Goal: Task Accomplishment & Management: Complete application form

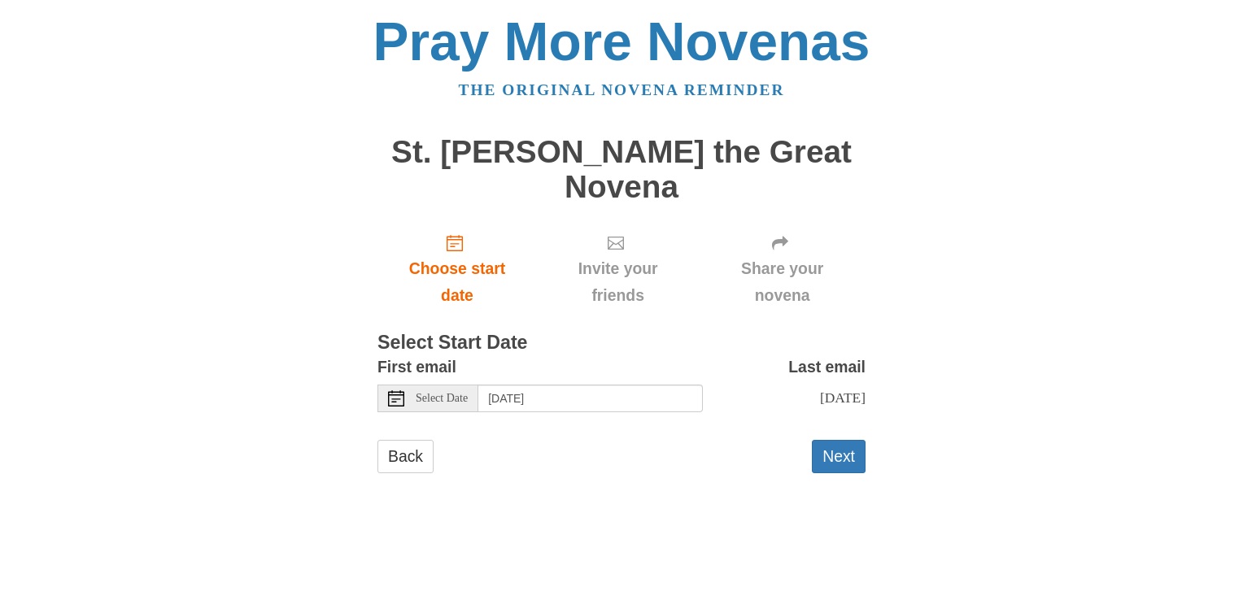
click at [434, 393] on span "Select Date" at bounding box center [442, 398] width 52 height 11
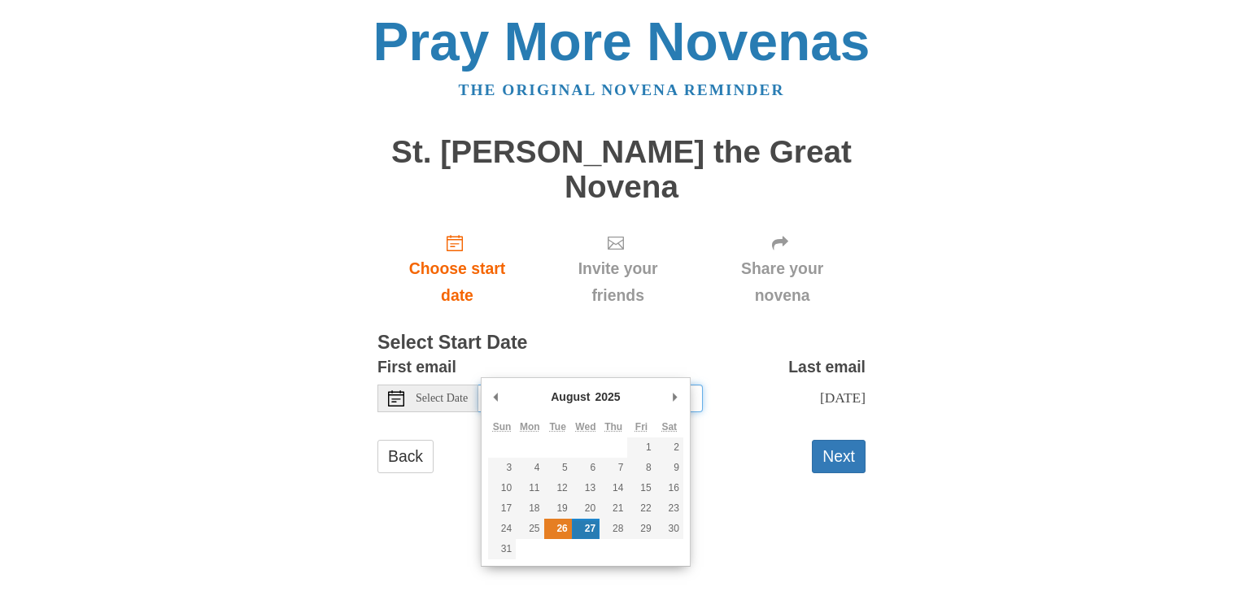
type input "[DATE]"
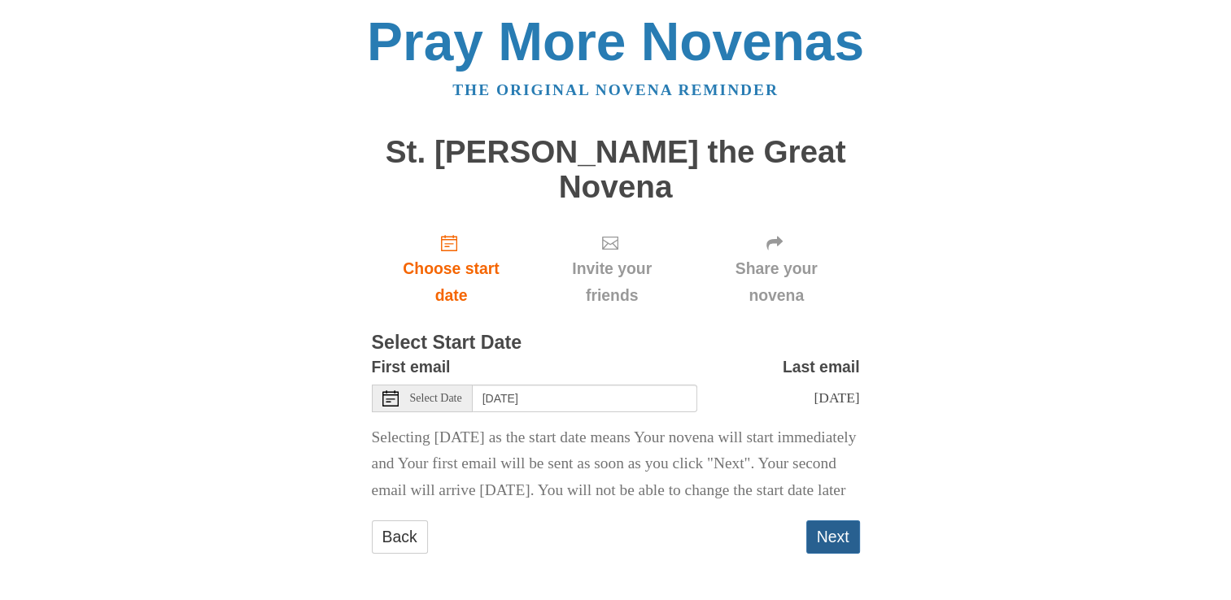
click at [822, 537] on button "Next" at bounding box center [833, 537] width 54 height 33
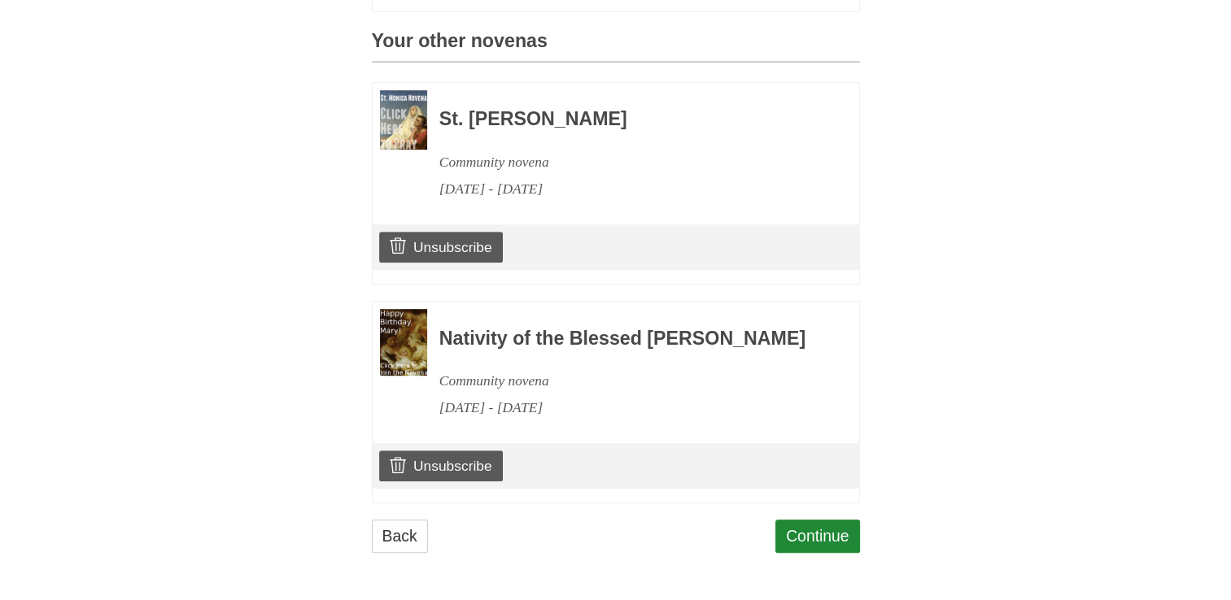
scroll to position [739, 0]
drag, startPoint x: 0, startPoint y: 0, endPoint x: 822, endPoint y: 537, distance: 981.4
click at [822, 537] on link "Continue" at bounding box center [817, 536] width 85 height 33
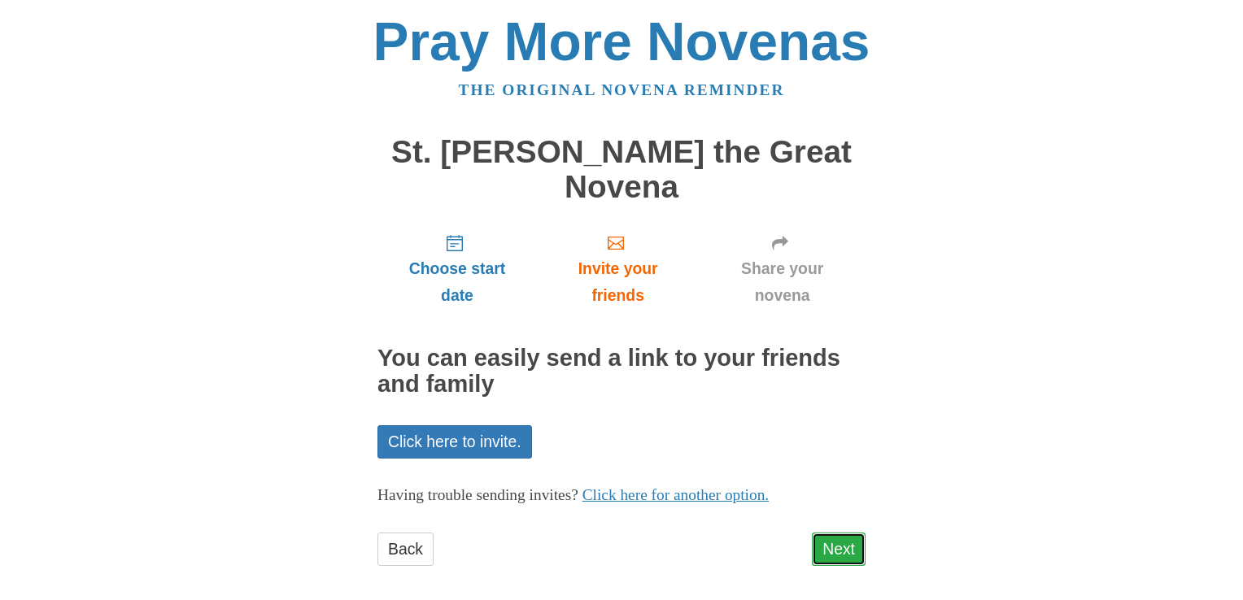
click at [839, 533] on link "Next" at bounding box center [839, 549] width 54 height 33
